Goal: Information Seeking & Learning: Learn about a topic

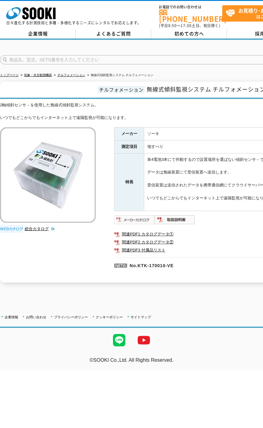
click at [136, 216] on img at bounding box center [134, 220] width 40 height 10
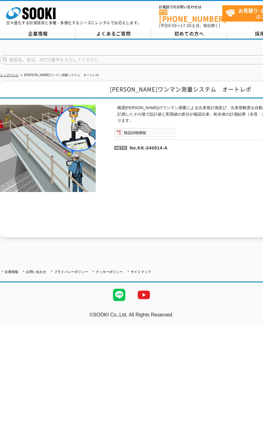
click at [146, 128] on img at bounding box center [144, 132] width 61 height 9
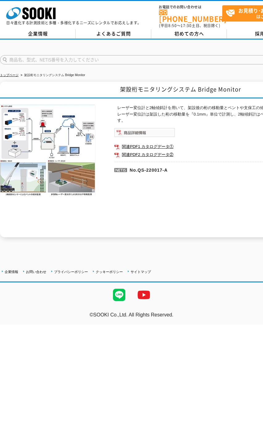
click at [135, 131] on img at bounding box center [144, 132] width 61 height 9
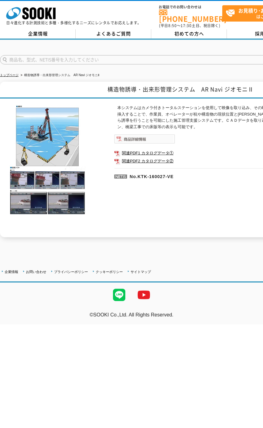
click at [133, 135] on img at bounding box center [144, 138] width 61 height 9
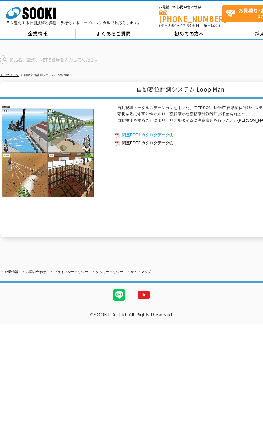
click at [166, 131] on link "関連PDF1 カタログデータ①" at bounding box center [237, 135] width 247 height 8
